Goal: Transaction & Acquisition: Purchase product/service

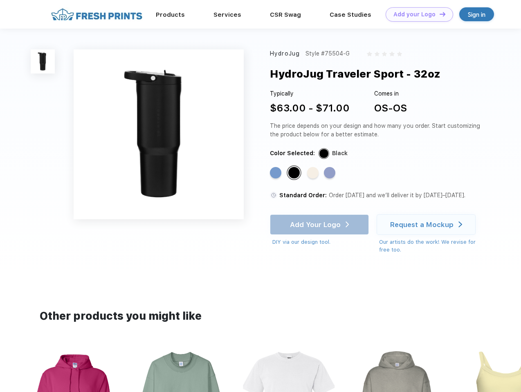
click at [416, 14] on link "Add your Logo Design Tool" at bounding box center [418, 14] width 67 height 14
click at [0, 0] on div "Design Tool" at bounding box center [0, 0] width 0 height 0
click at [439, 14] on link "Add your Logo Design Tool" at bounding box center [418, 14] width 67 height 14
click at [43, 61] on img at bounding box center [43, 61] width 24 height 24
click at [276, 173] on div "Standard Color" at bounding box center [275, 172] width 11 height 11
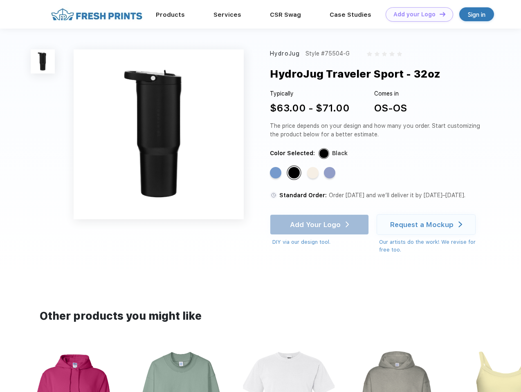
click at [295, 173] on div "Standard Color" at bounding box center [293, 172] width 11 height 11
click at [313, 173] on div "Standard Color" at bounding box center [312, 172] width 11 height 11
click at [330, 173] on div "Standard Color" at bounding box center [329, 172] width 11 height 11
click at [320, 225] on div "Add Your Logo DIY via our design tool. Ah shoot! This product isn't up in our d…" at bounding box center [319, 231] width 99 height 32
click at [427, 225] on div "Request a Mockup" at bounding box center [421, 225] width 63 height 8
